Goal: Task Accomplishment & Management: Use online tool/utility

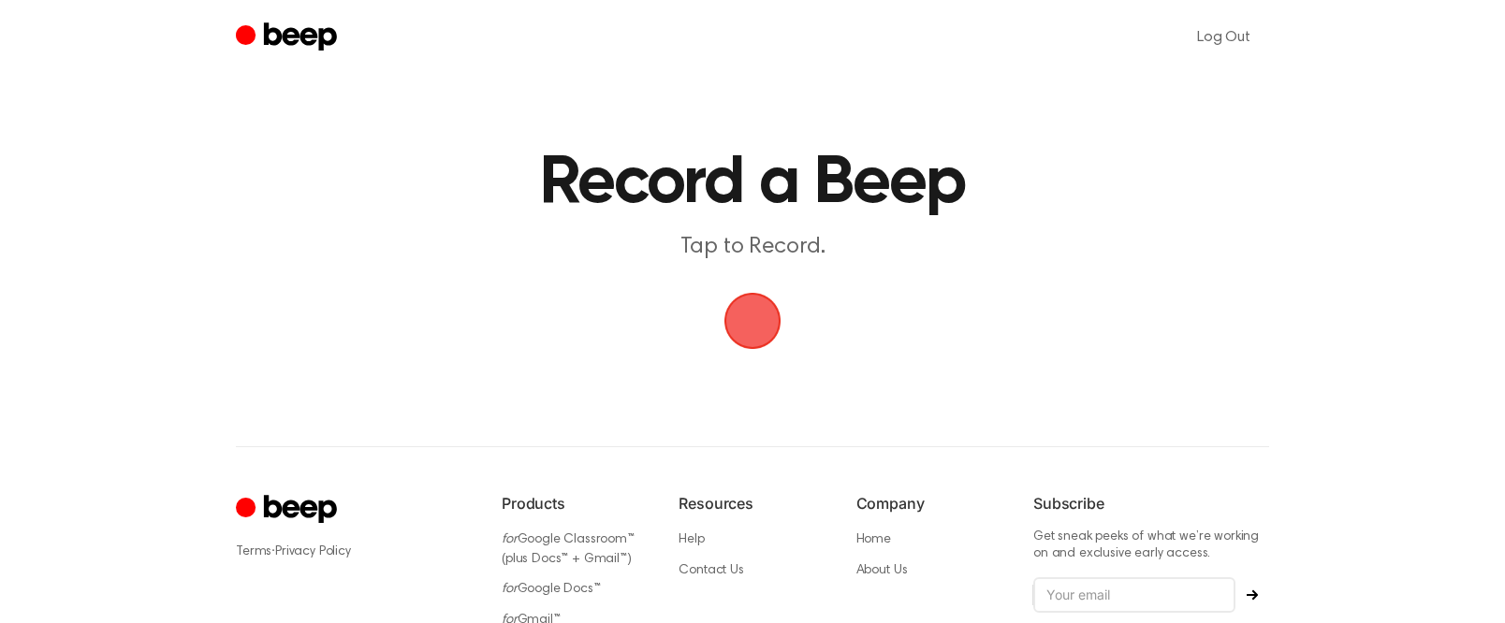
click at [747, 308] on span "button" at bounding box center [752, 321] width 57 height 57
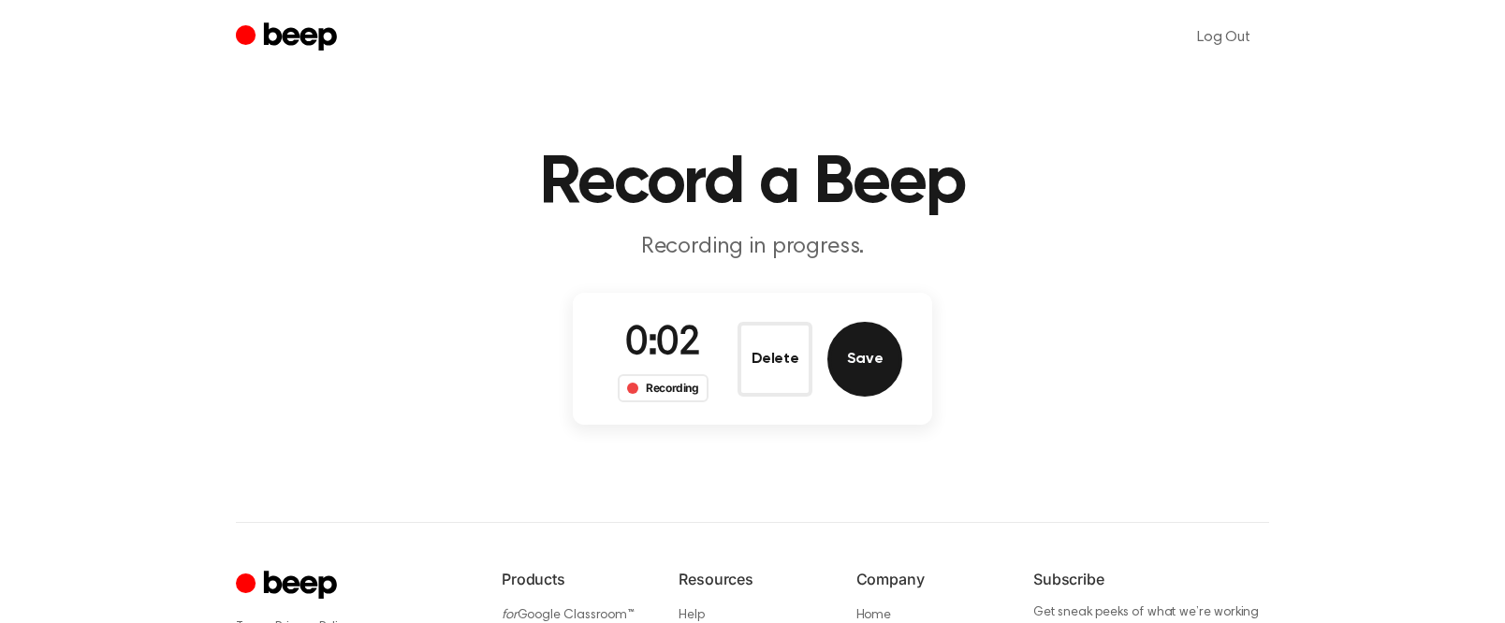
click at [843, 359] on button "Save" at bounding box center [864, 359] width 75 height 75
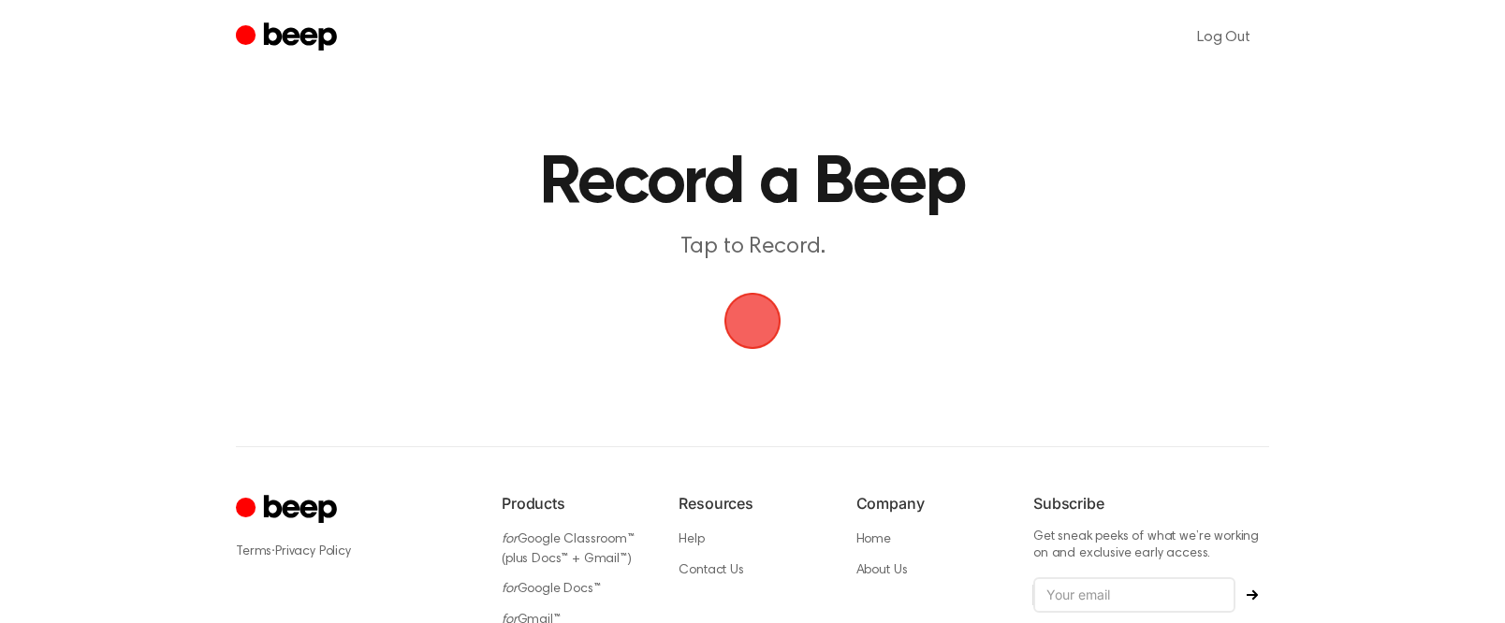
click at [764, 341] on span "button" at bounding box center [752, 321] width 57 height 57
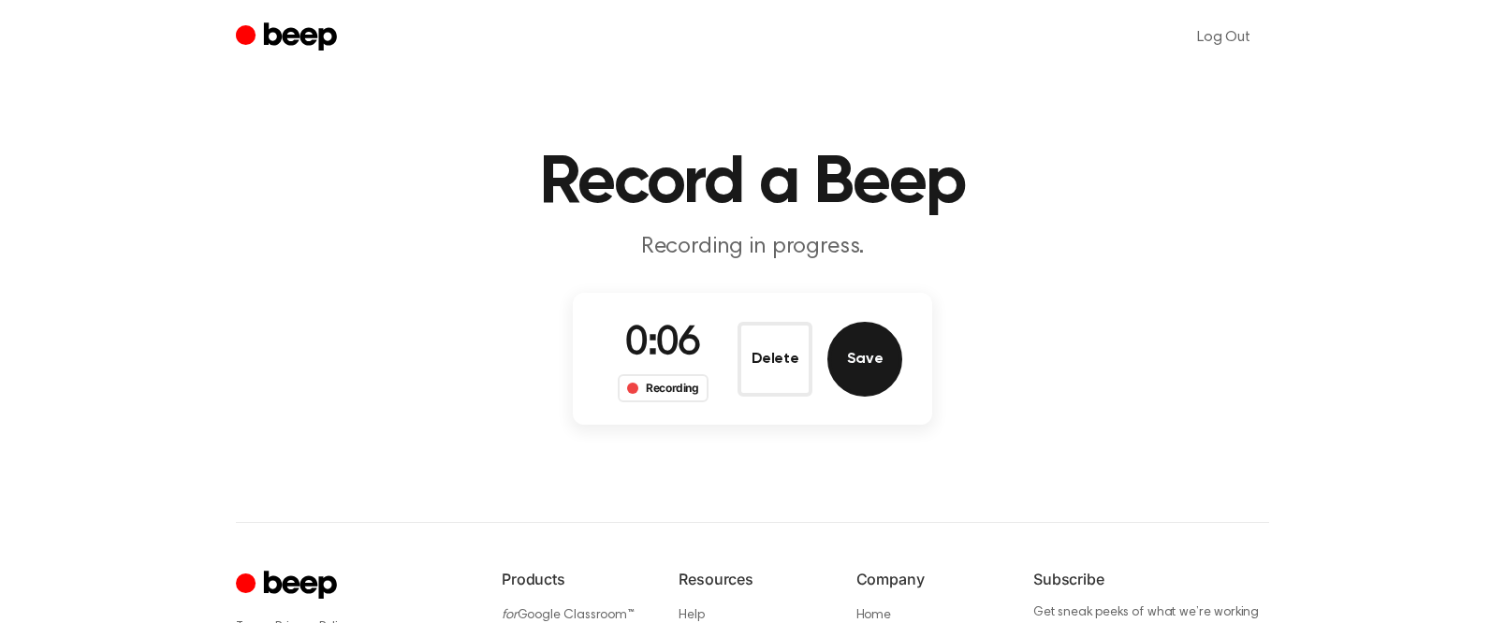
click at [853, 372] on button "Save" at bounding box center [864, 359] width 75 height 75
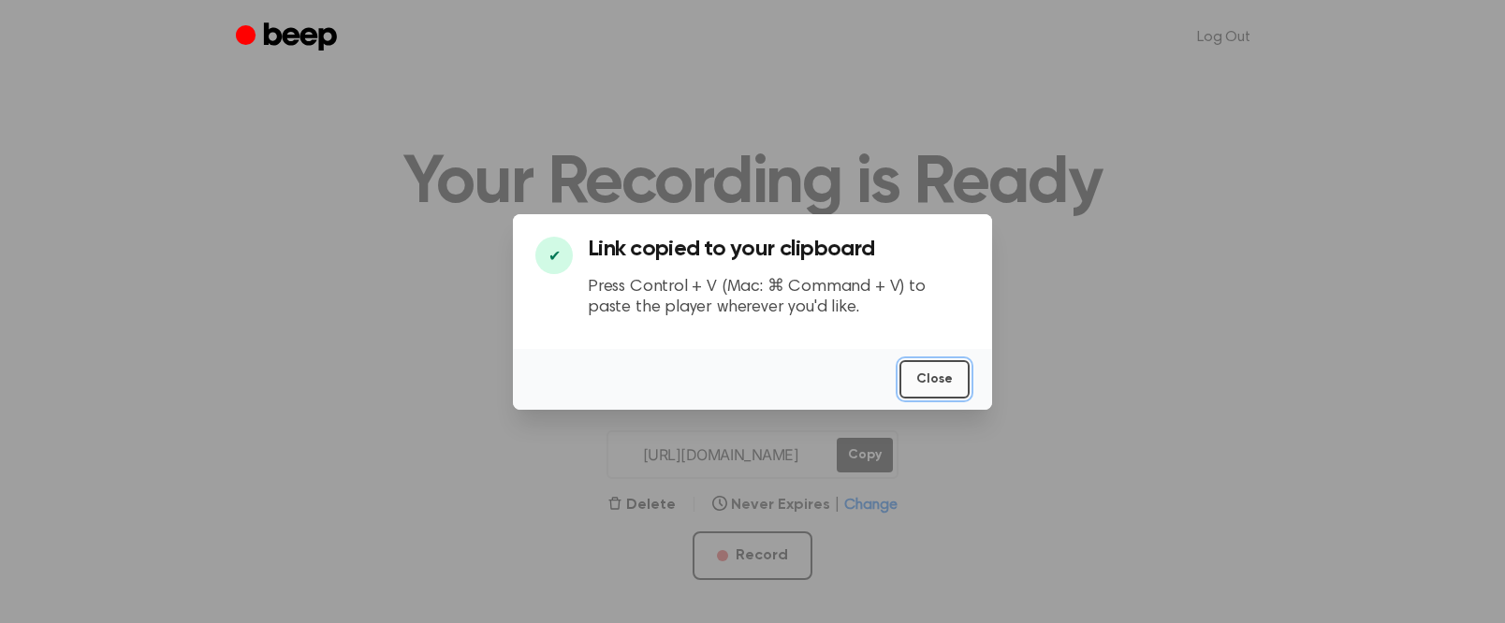
click at [930, 399] on button "Close" at bounding box center [934, 379] width 70 height 38
